Goal: Task Accomplishment & Management: Manage account settings

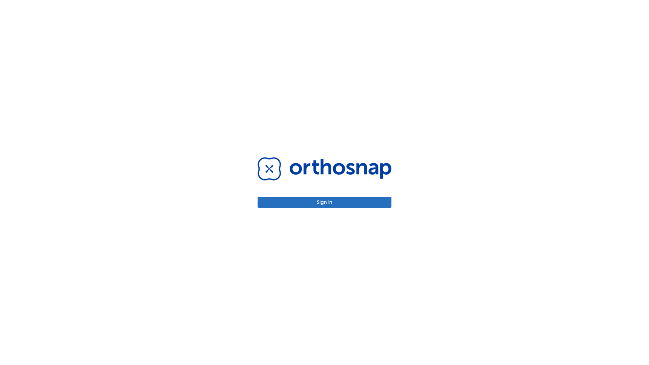
click at [325, 202] on button "Sign in" at bounding box center [325, 202] width 134 height 11
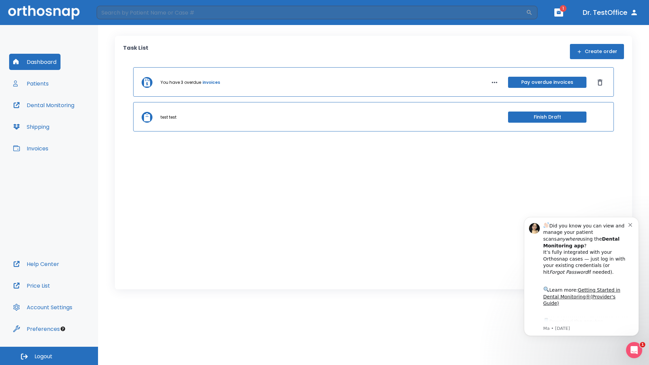
click at [49, 356] on span "Logout" at bounding box center [43, 356] width 18 height 7
